Goal: Task Accomplishment & Management: Use online tool/utility

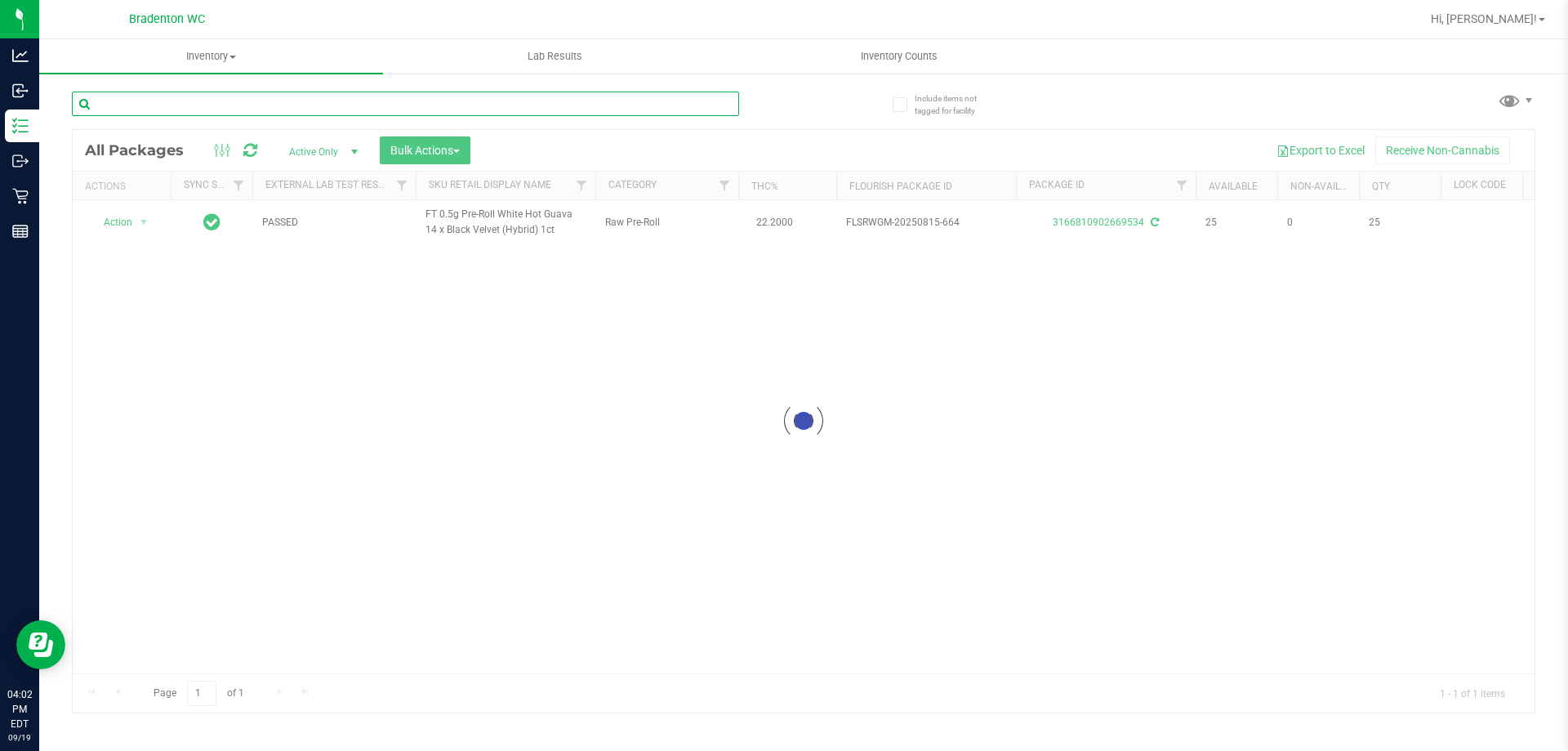
click at [331, 103] on input "text" at bounding box center [405, 103] width 667 height 25
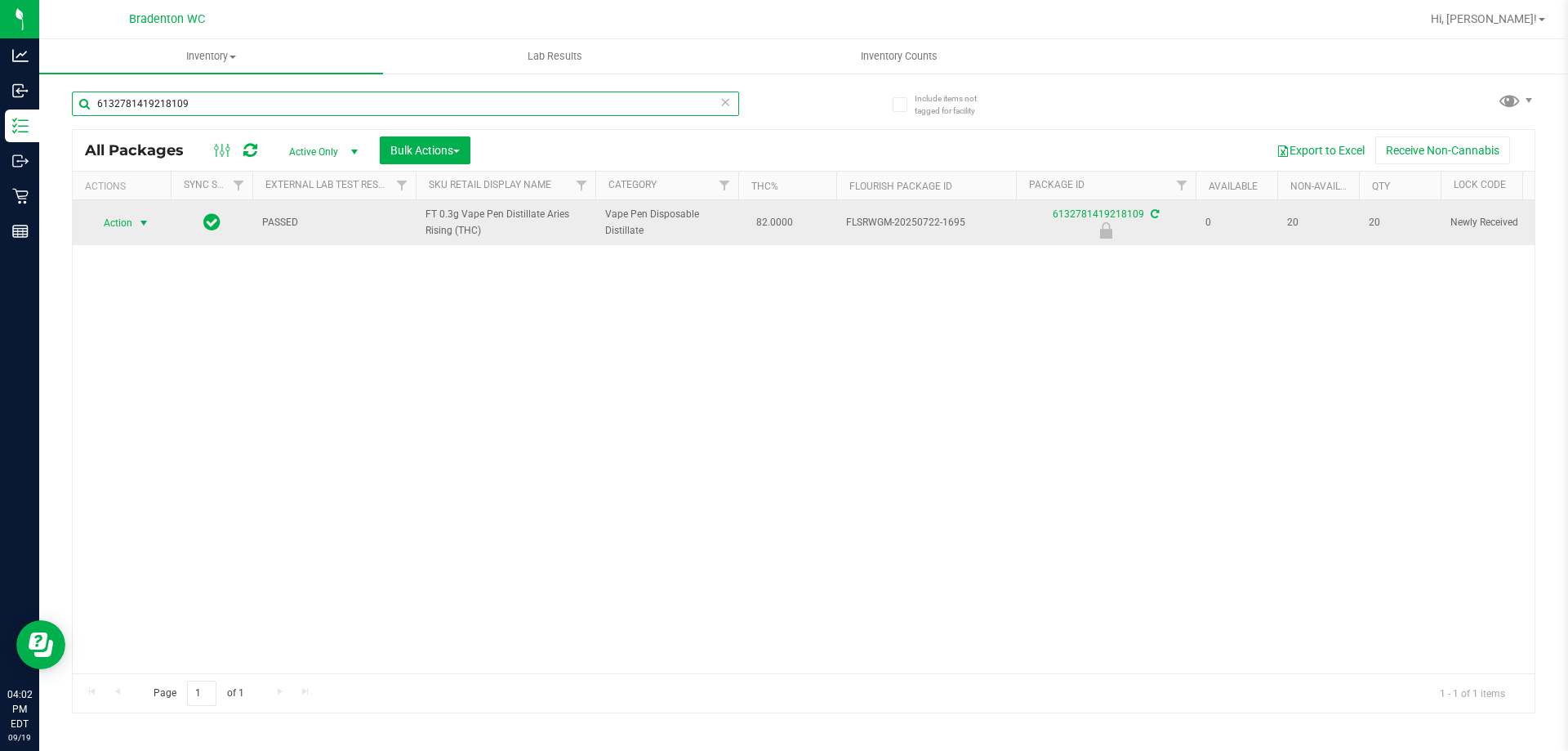
type input "6132781419218109"
click at [144, 222] on span "select" at bounding box center [143, 222] width 13 height 13
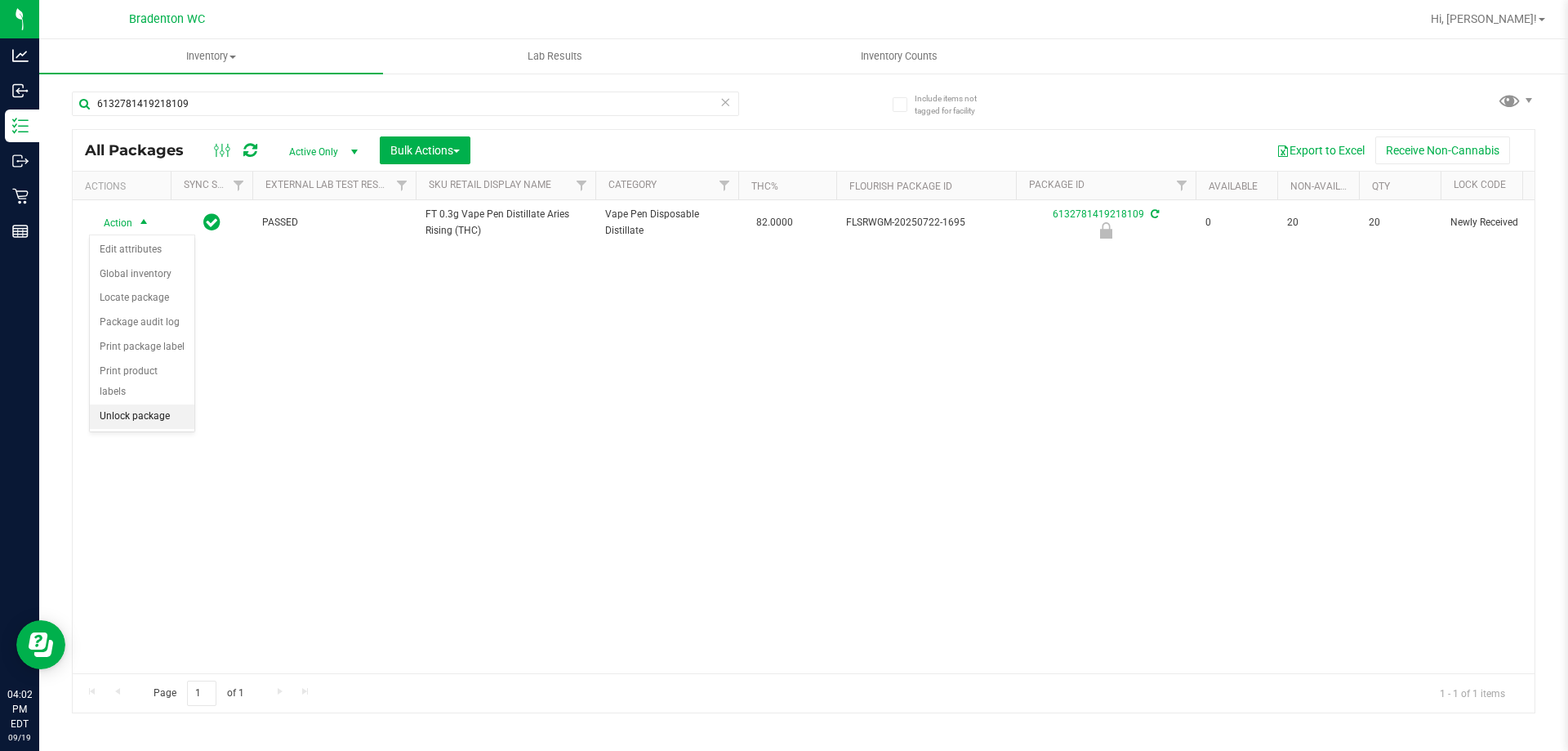
click at [161, 404] on li "Unlock package" at bounding box center [142, 416] width 105 height 25
click at [729, 112] on span at bounding box center [725, 101] width 12 height 21
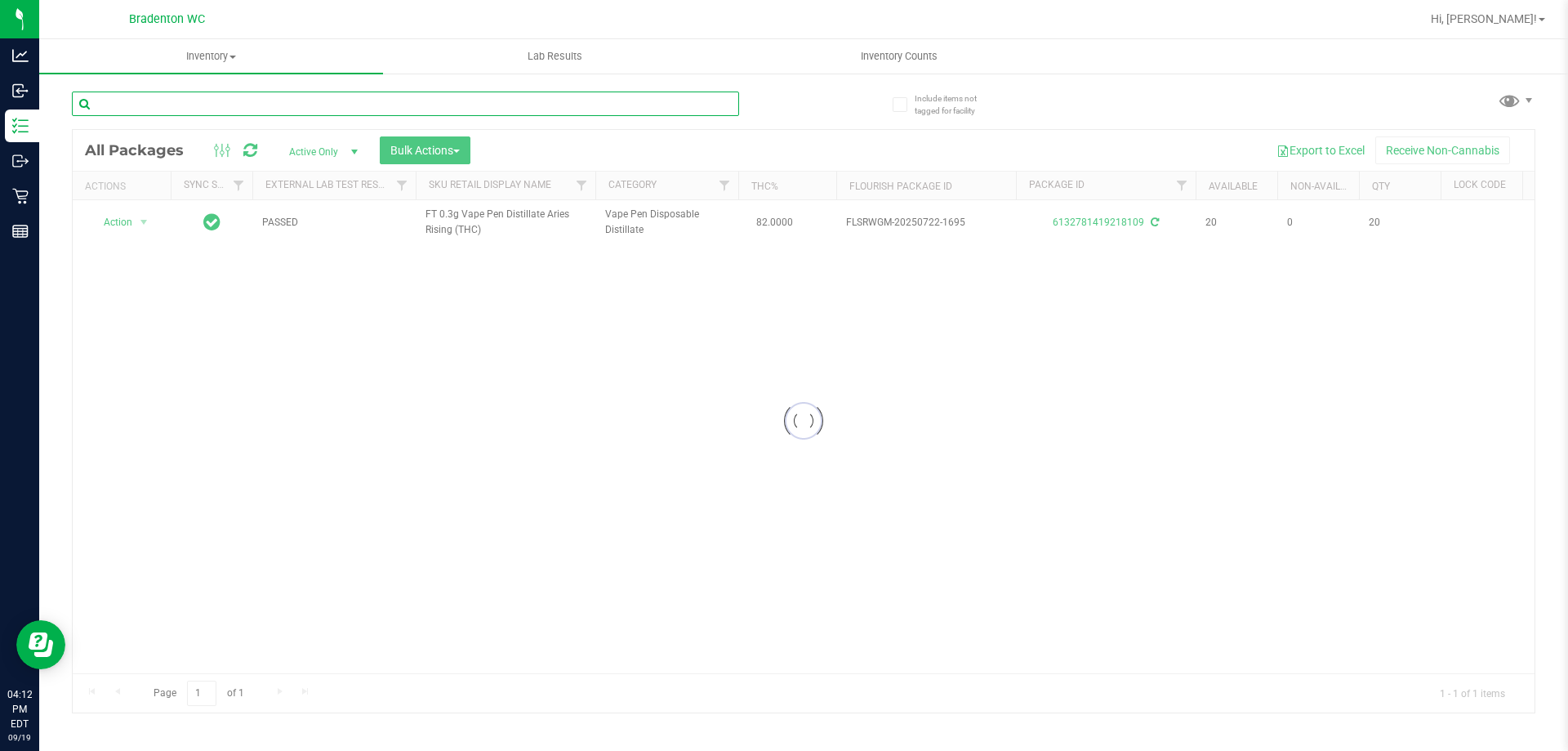
click at [292, 100] on input "text" at bounding box center [405, 103] width 667 height 25
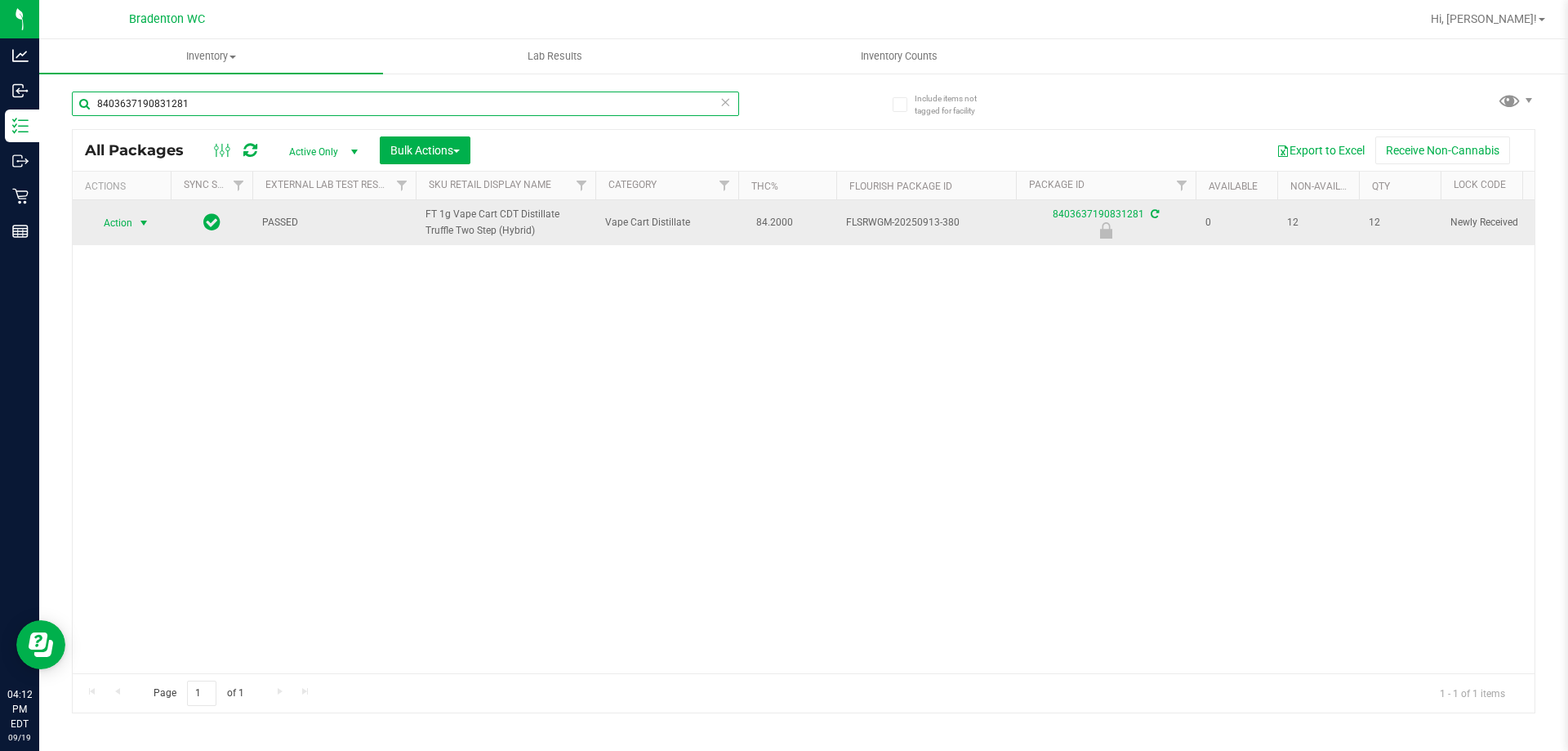
type input "8403637190831281"
click at [139, 228] on span "select" at bounding box center [143, 222] width 13 height 13
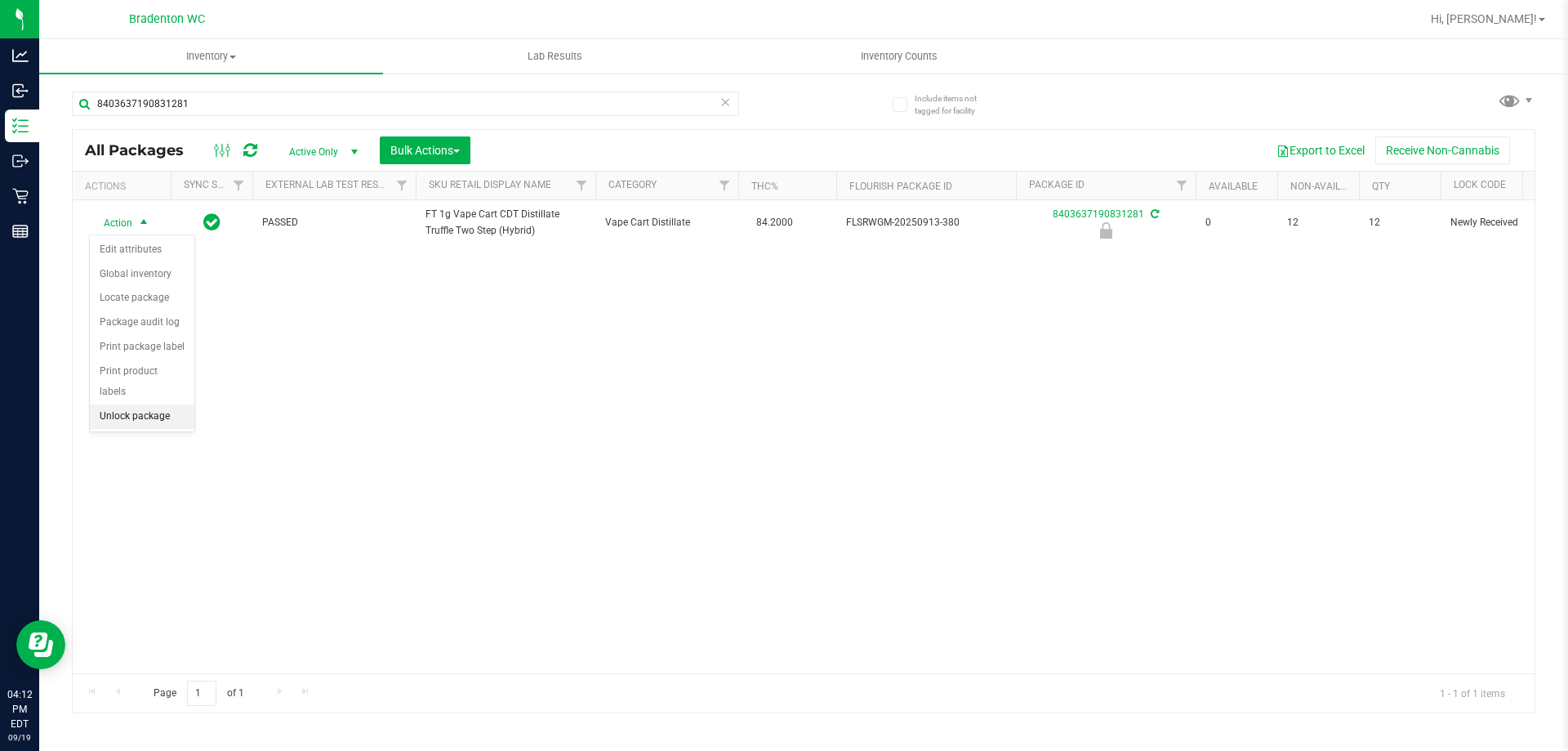
click at [161, 406] on li "Unlock package" at bounding box center [142, 416] width 105 height 25
